Goal: Obtain resource: Download file/media

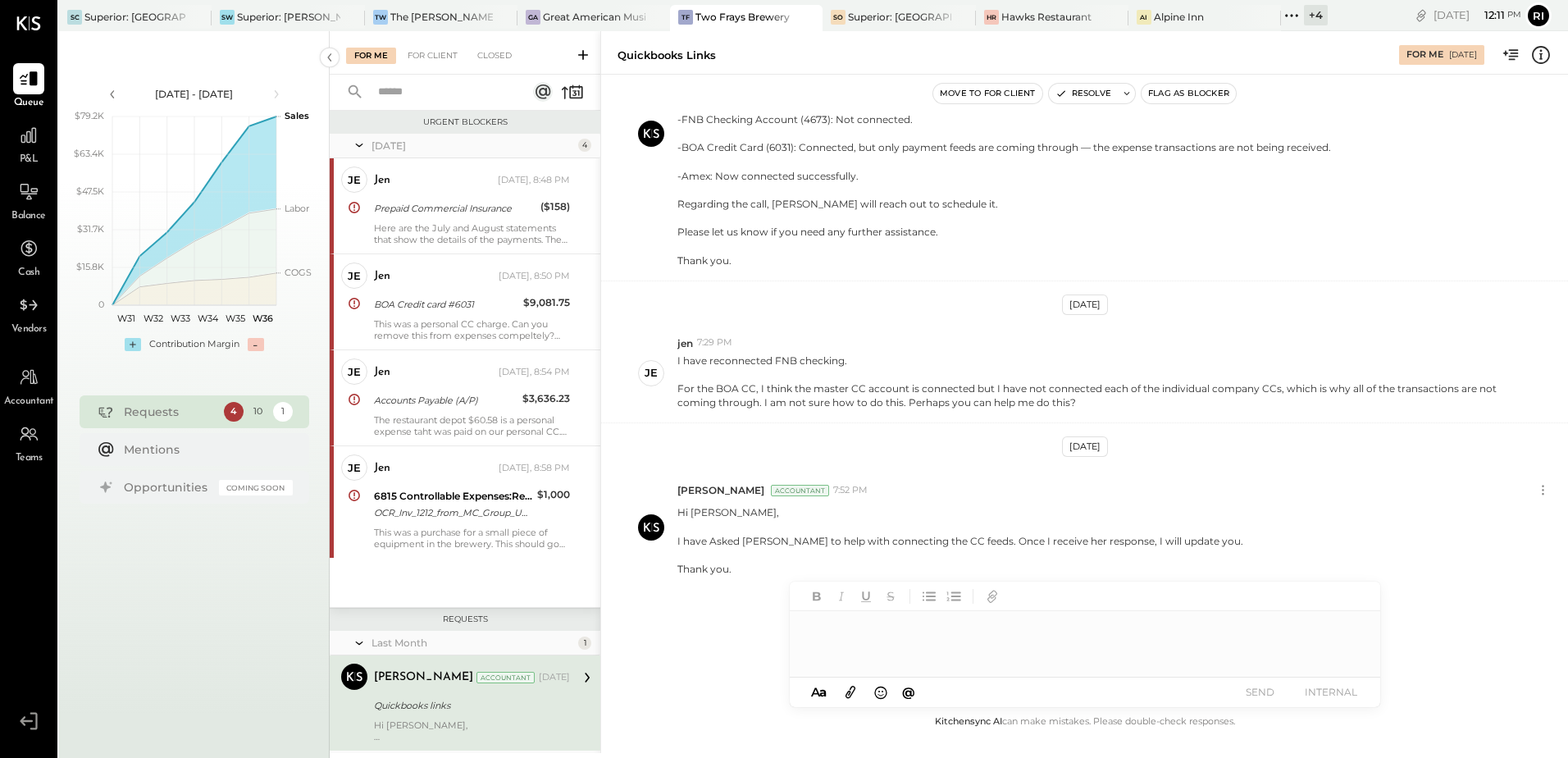
click at [1314, 12] on div "+ 4" at bounding box center [1315, 14] width 24 height 20
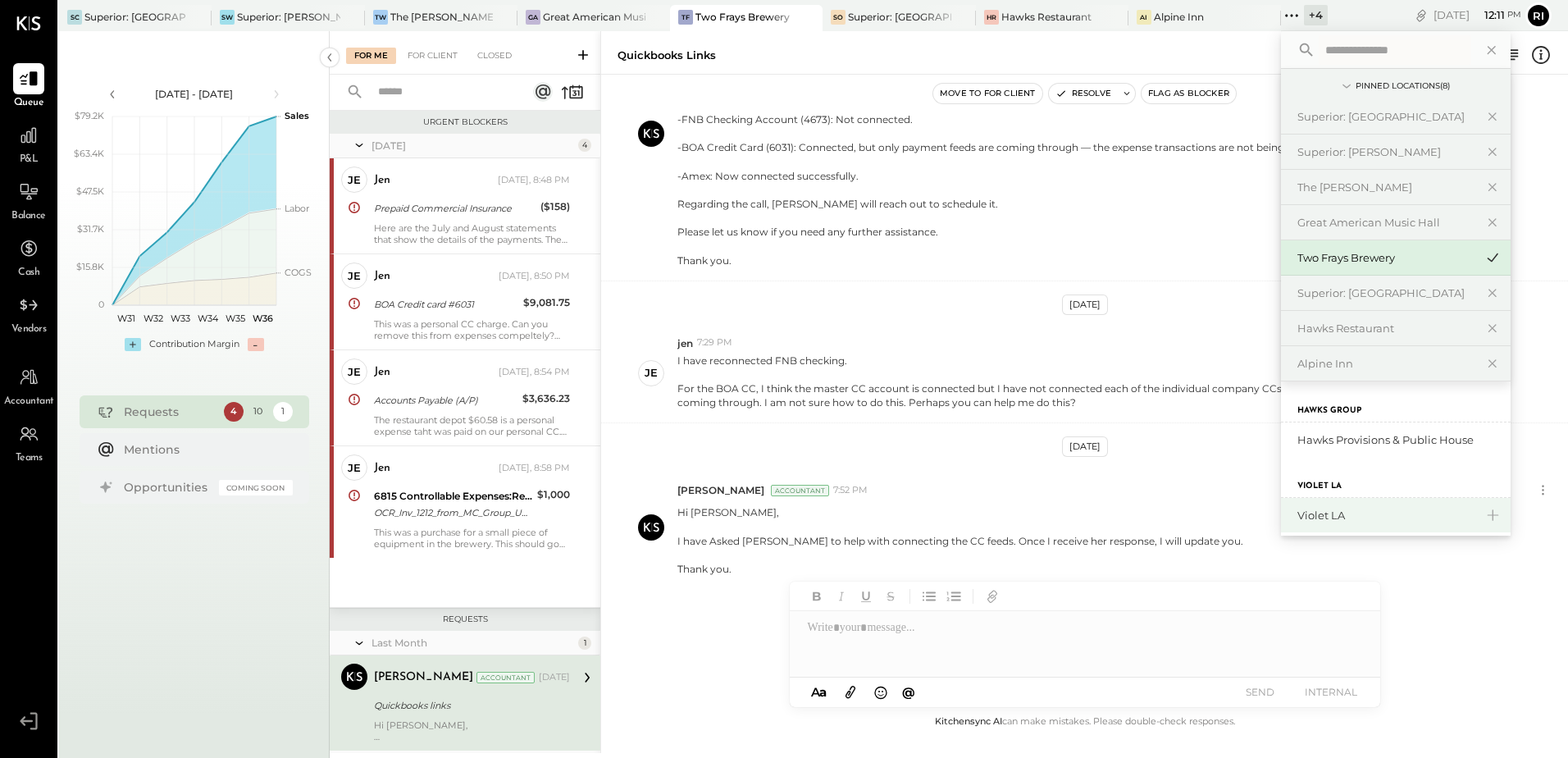
click at [1337, 516] on div "Violet LA" at bounding box center [1386, 515] width 177 height 15
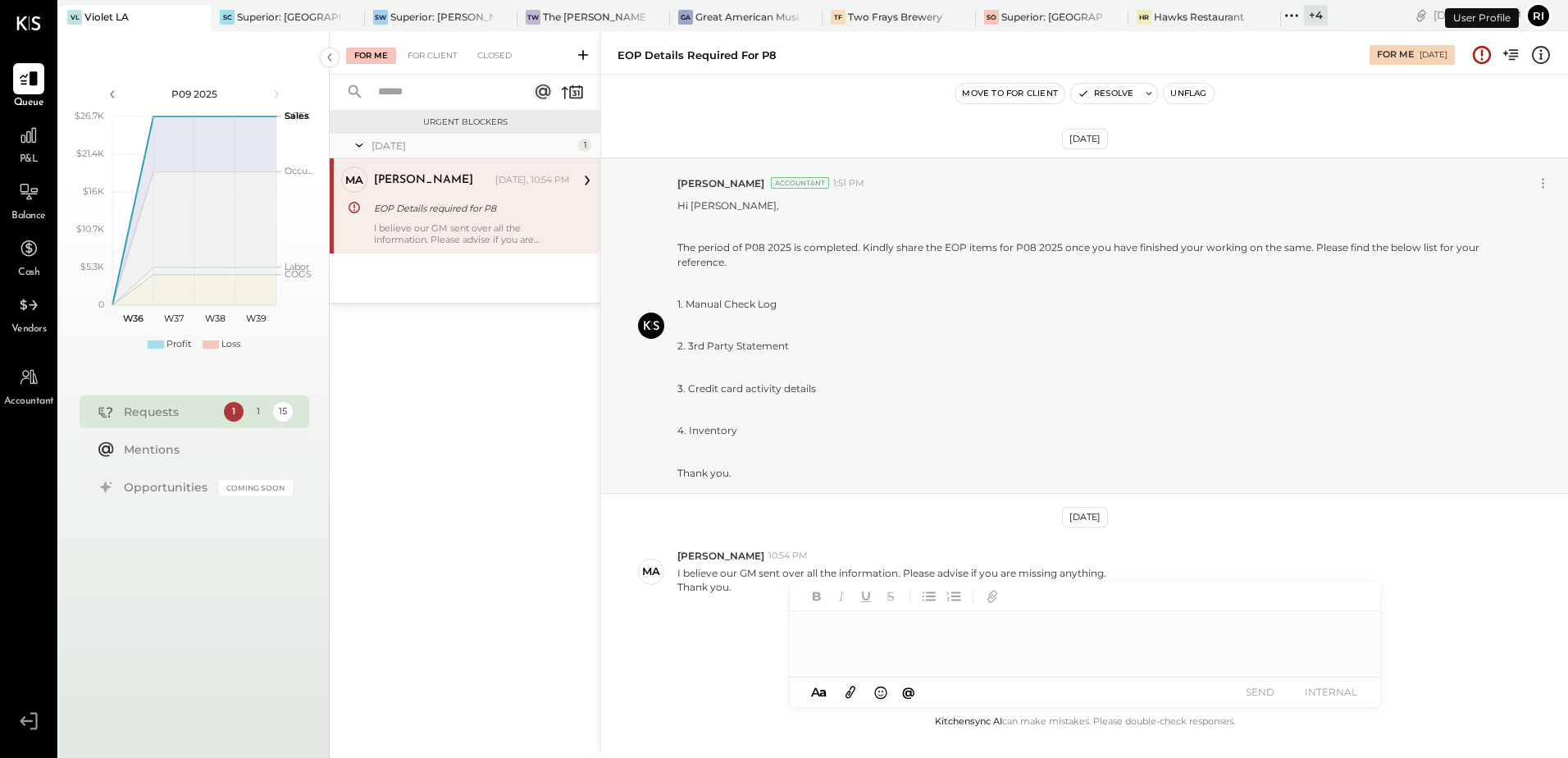
scroll to position [18, 0]
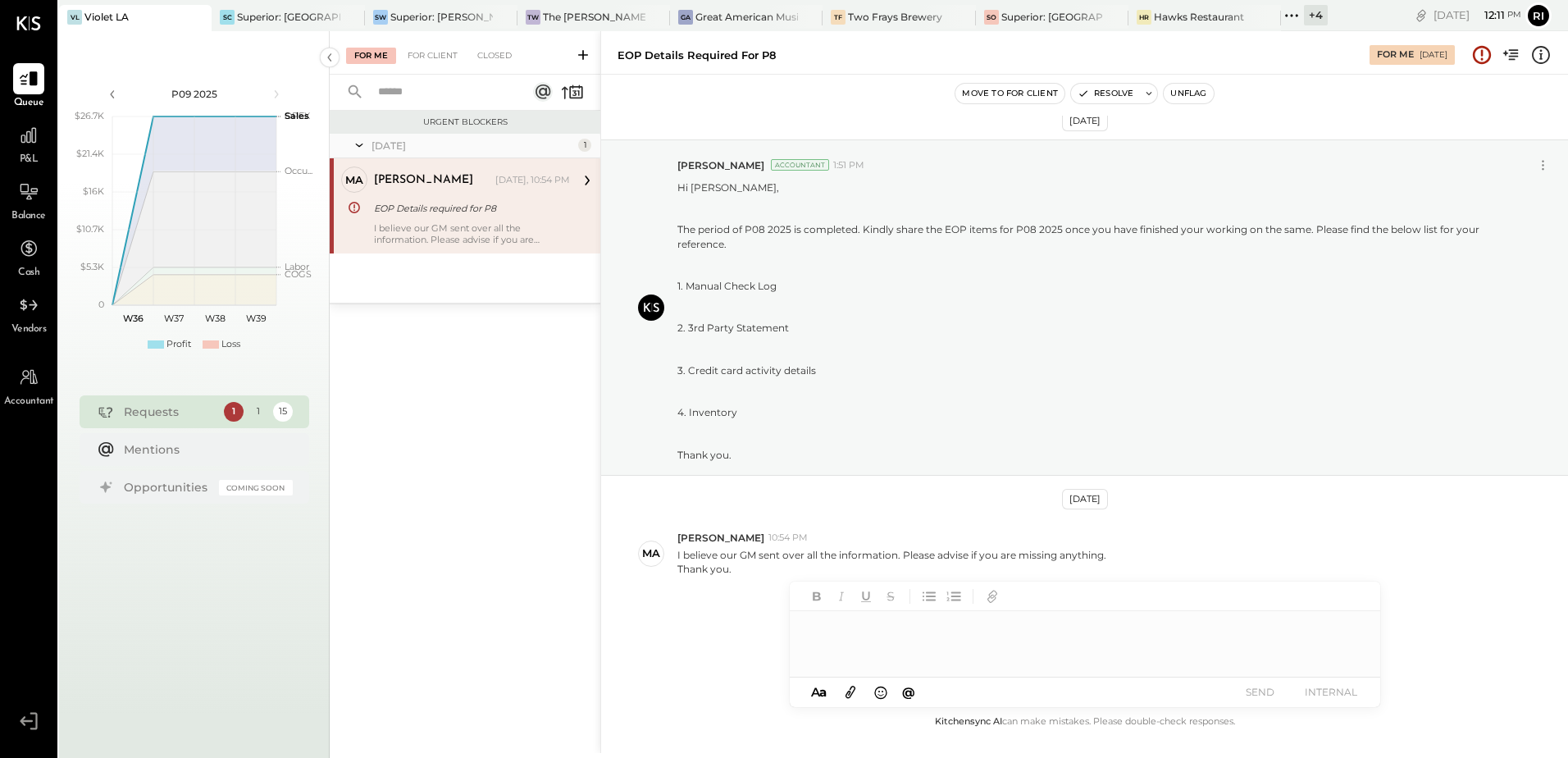
click at [31, 209] on span "Balance" at bounding box center [29, 216] width 35 height 14
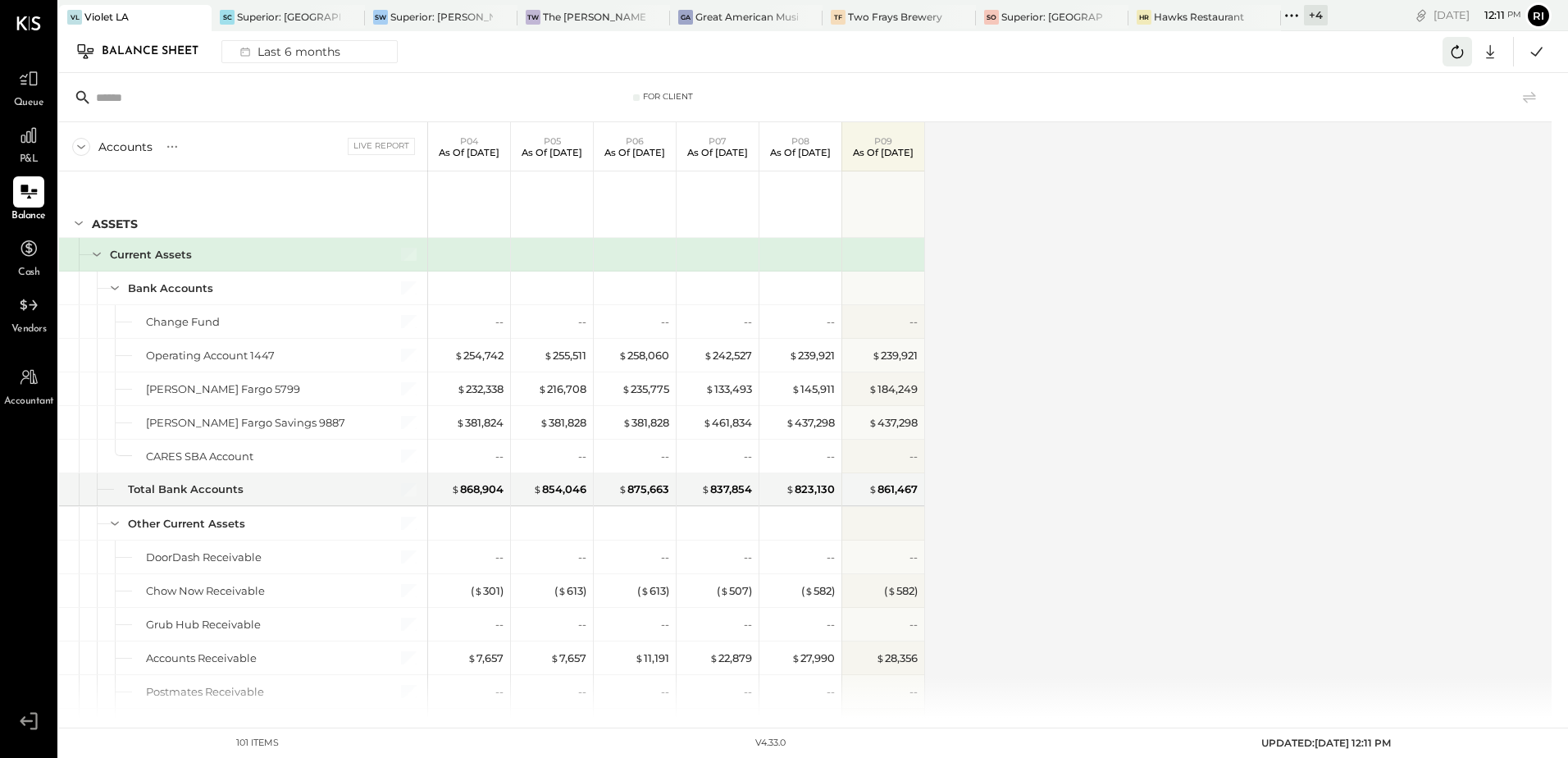
click at [1457, 54] on icon at bounding box center [1457, 52] width 21 height 21
click at [1533, 53] on icon at bounding box center [1536, 52] width 21 height 21
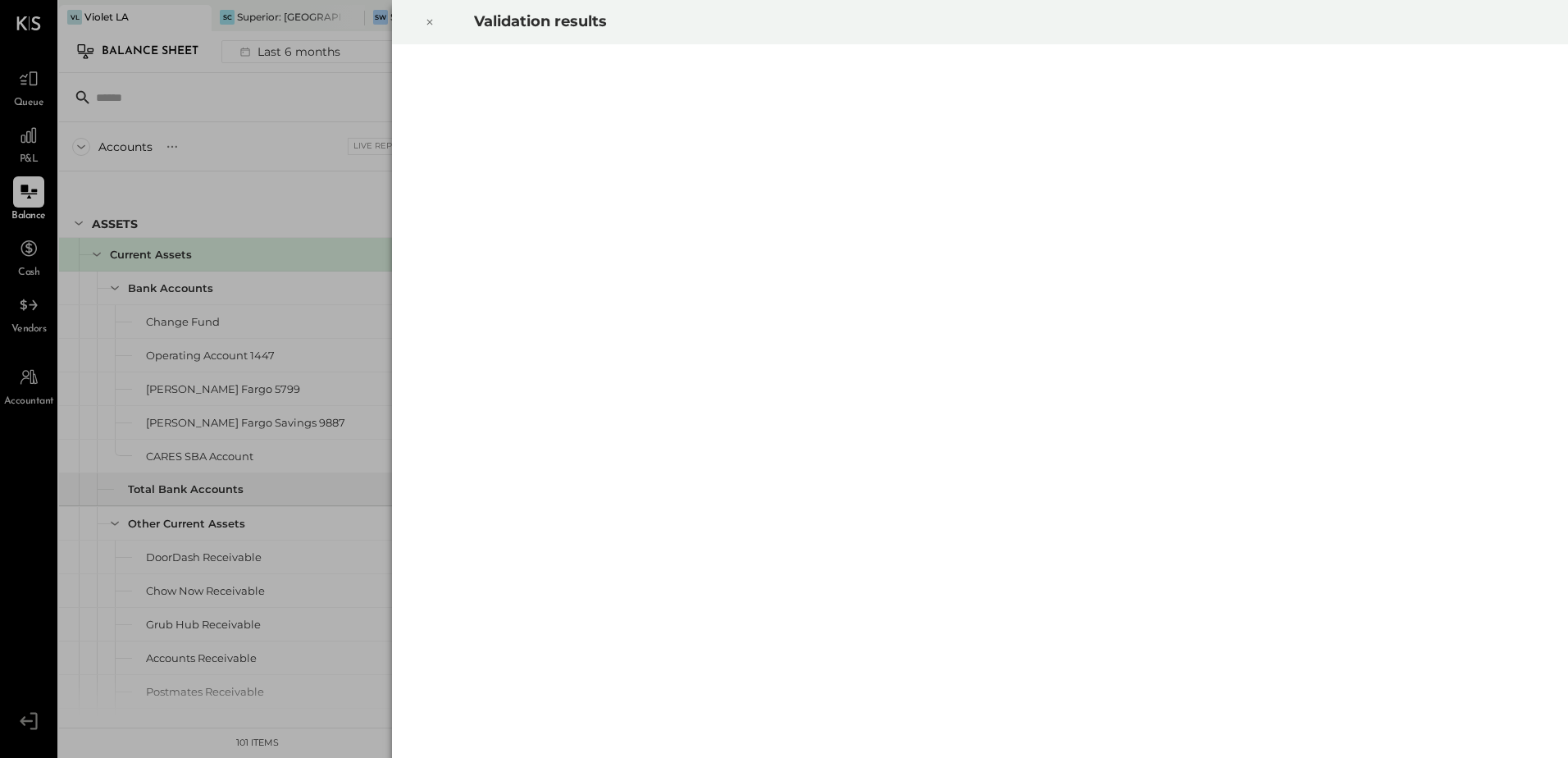
click at [421, 26] on div at bounding box center [429, 22] width 36 height 46
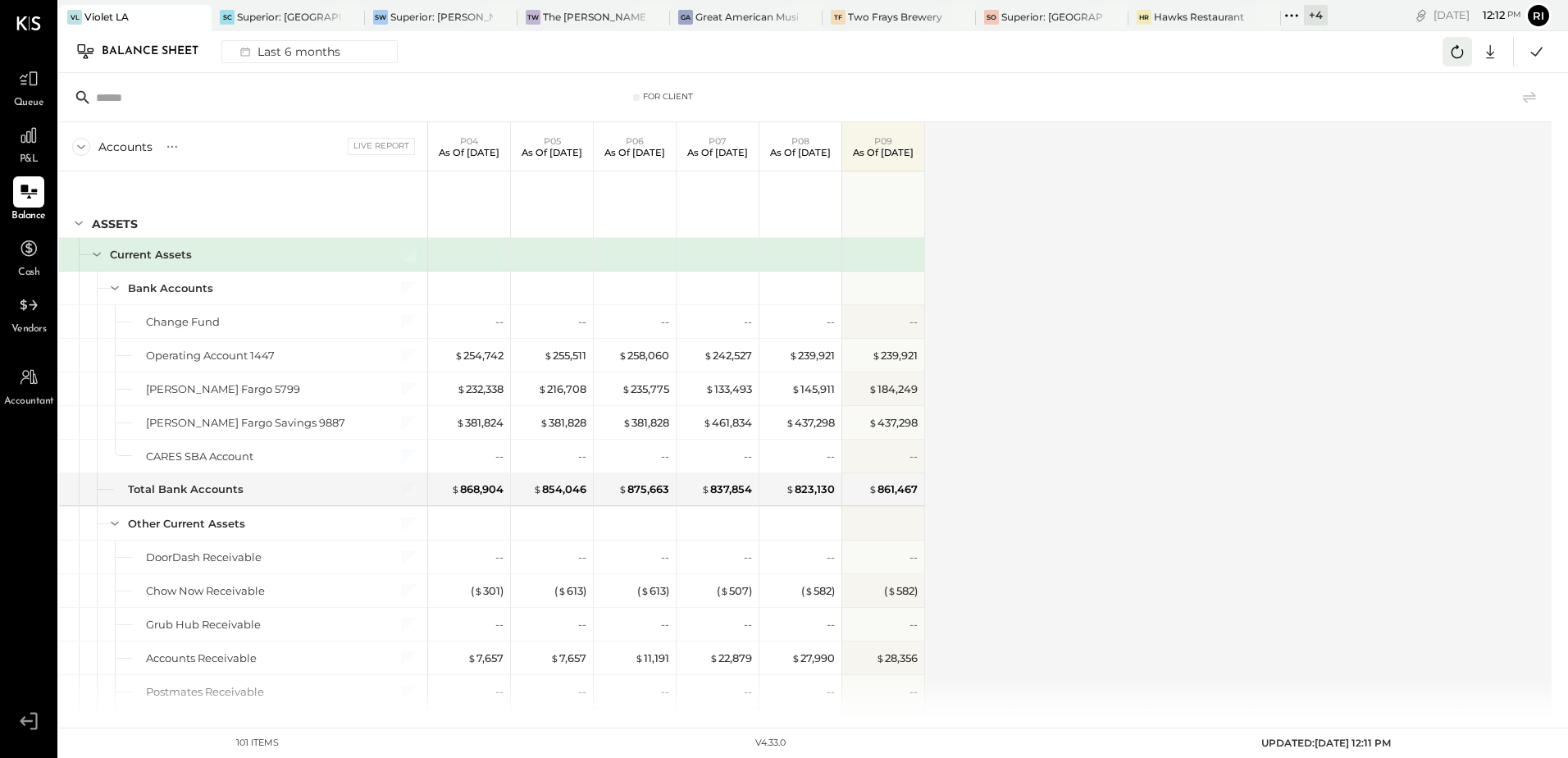
click at [1463, 53] on icon at bounding box center [1457, 52] width 13 height 13
click at [1451, 38] on div "Balance Sheet Last 6 months Google Sheets Excel" at bounding box center [812, 51] width 1508 height 41
click at [1461, 53] on icon at bounding box center [1457, 52] width 21 height 21
click at [1452, 47] on icon at bounding box center [1457, 52] width 21 height 21
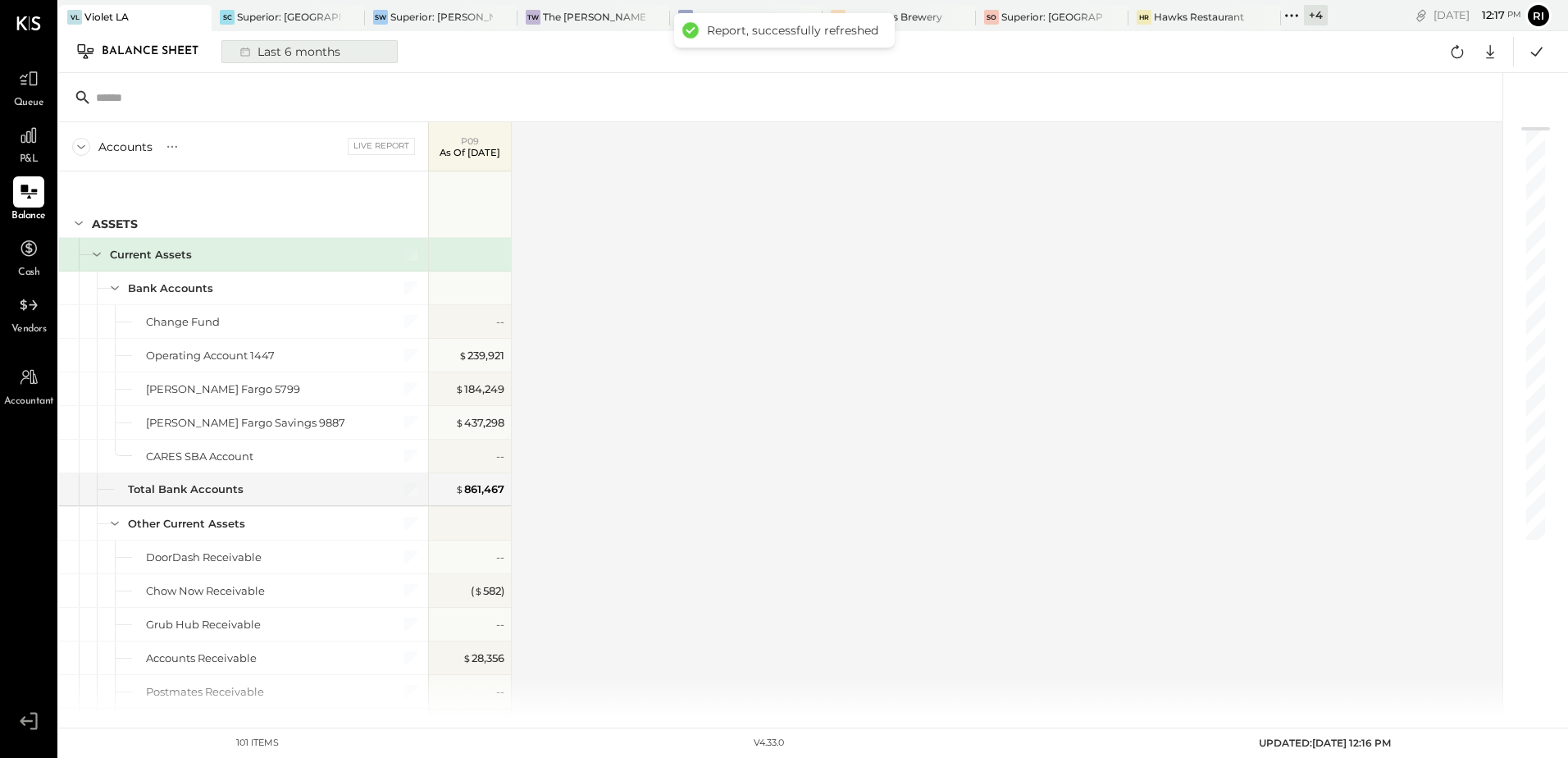
click at [278, 58] on div "Last 6 months" at bounding box center [288, 52] width 116 height 21
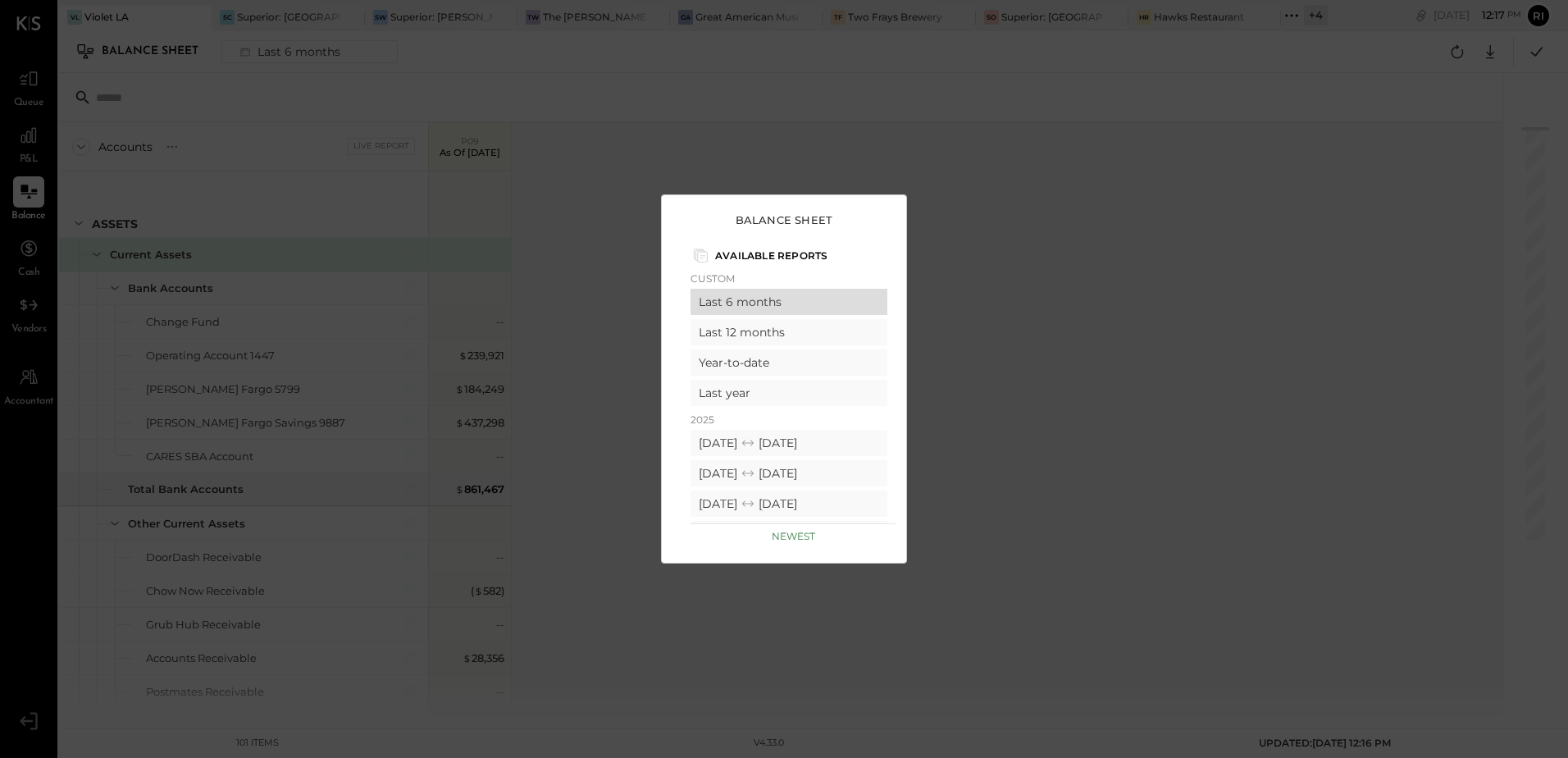
click at [758, 309] on div "Last 6 months" at bounding box center [788, 301] width 196 height 26
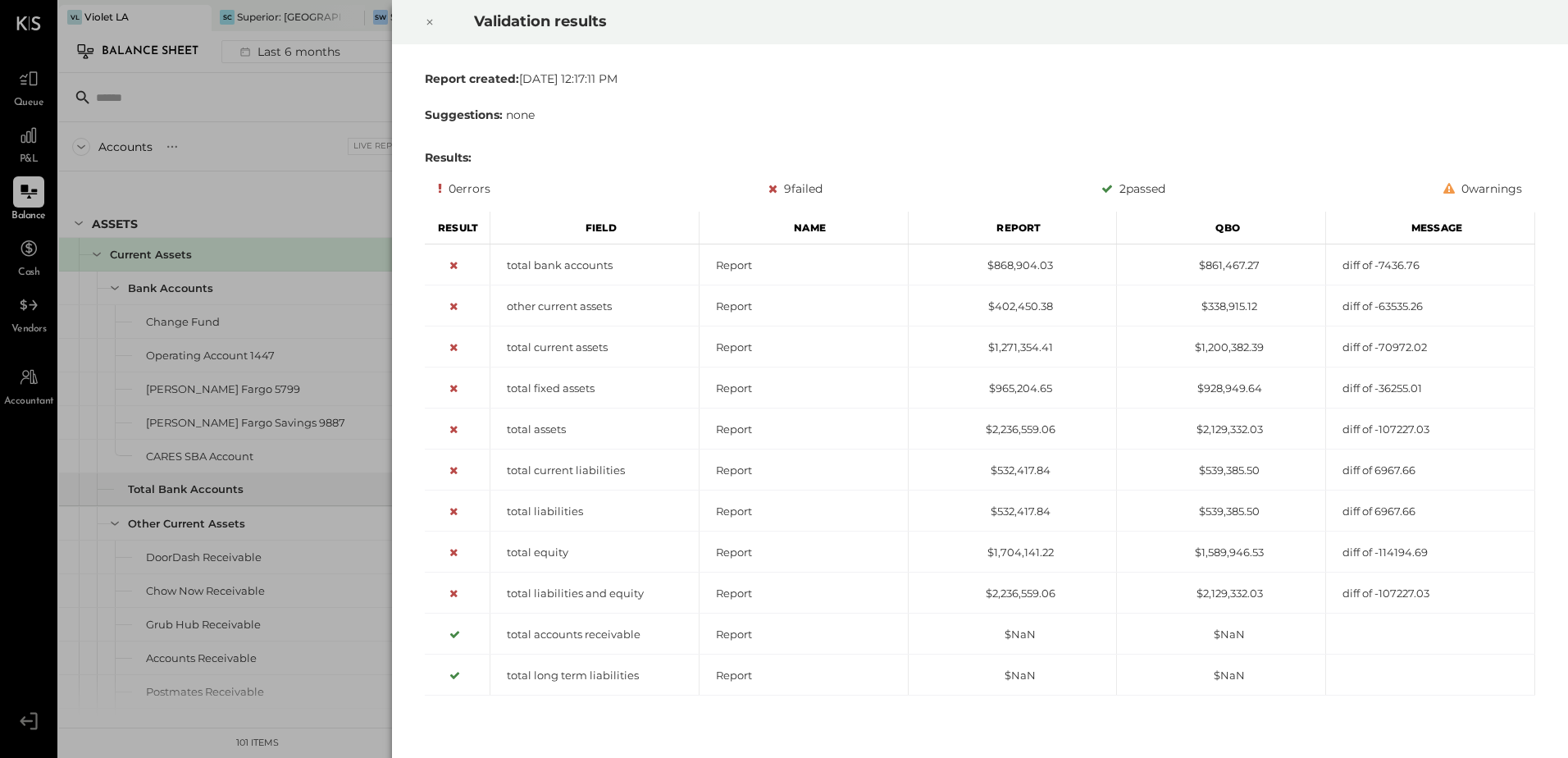
click at [430, 24] on icon at bounding box center [429, 22] width 10 height 19
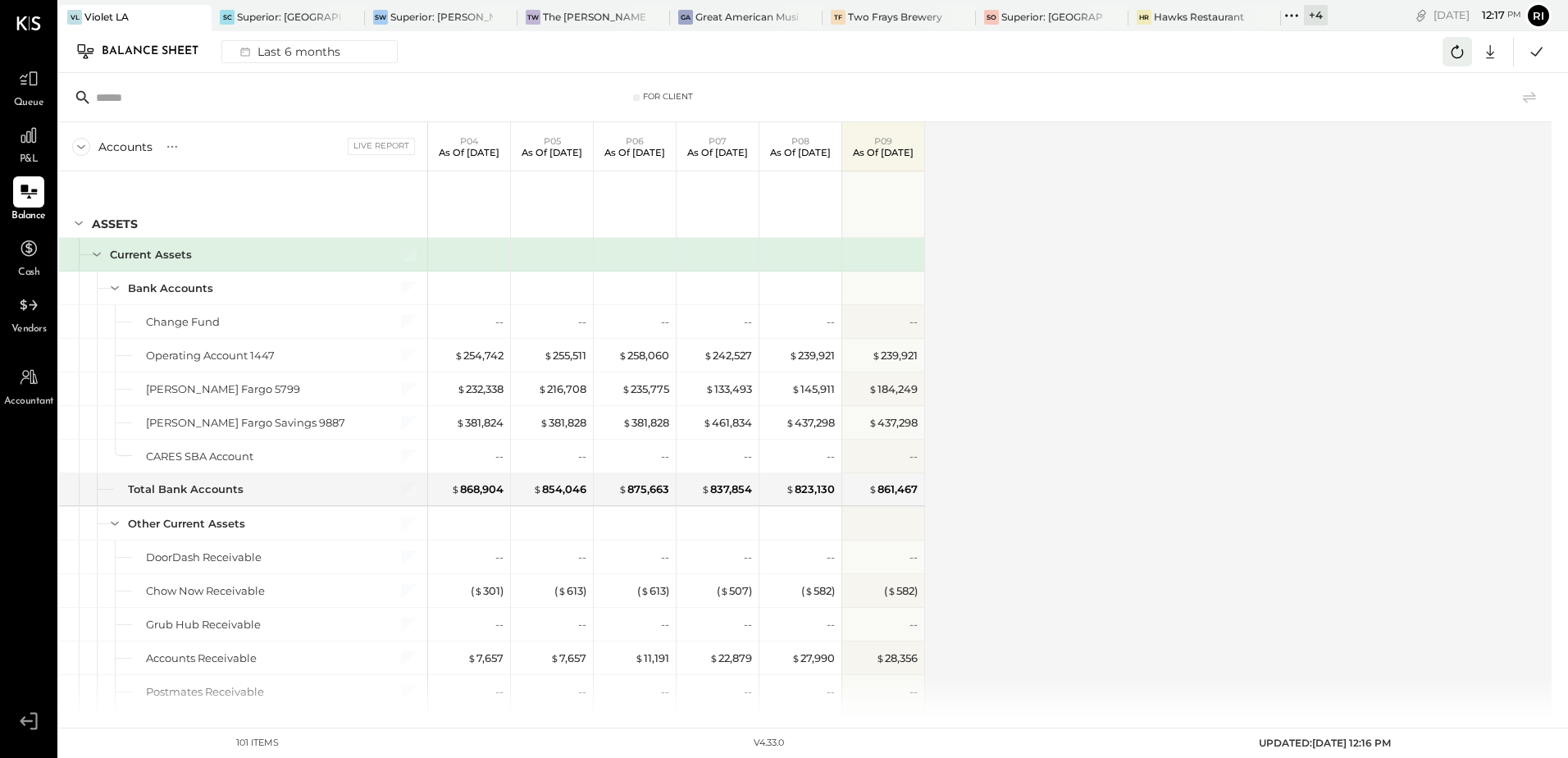
click at [1467, 53] on icon at bounding box center [1457, 52] width 21 height 21
drag, startPoint x: 1258, startPoint y: 263, endPoint x: 1567, endPoint y: 85, distance: 356.6
click at [1271, 258] on div "Accounts S GL Live Report P04 As of May 4th 2025 P05 As of Jun 1st 2025 P06 As …" at bounding box center [806, 420] width 1495 height 595
click at [1483, 51] on icon at bounding box center [1490, 52] width 21 height 21
click at [1442, 139] on div "Excel" at bounding box center [1439, 147] width 131 height 35
